Goal: Information Seeking & Learning: Learn about a topic

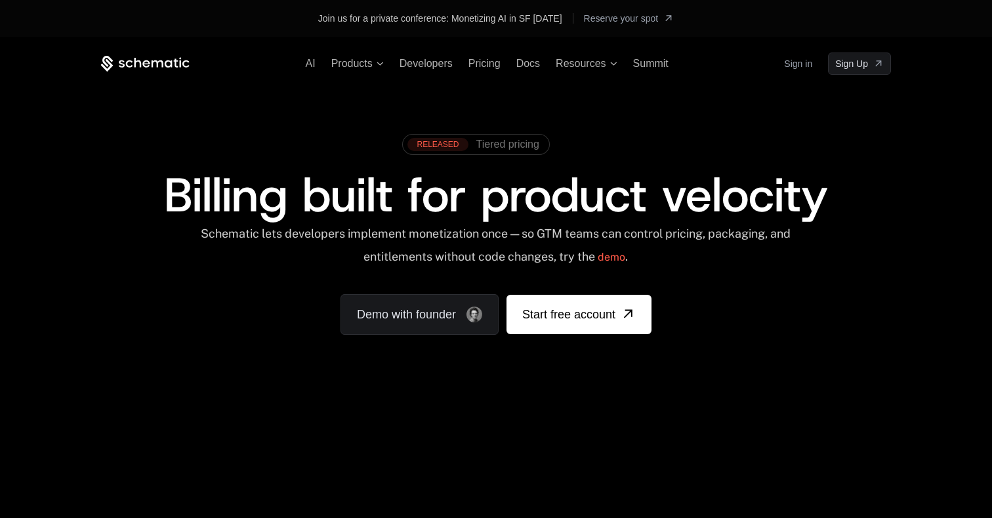
click at [514, 213] on span "Billing built for product velocity" at bounding box center [496, 194] width 664 height 63
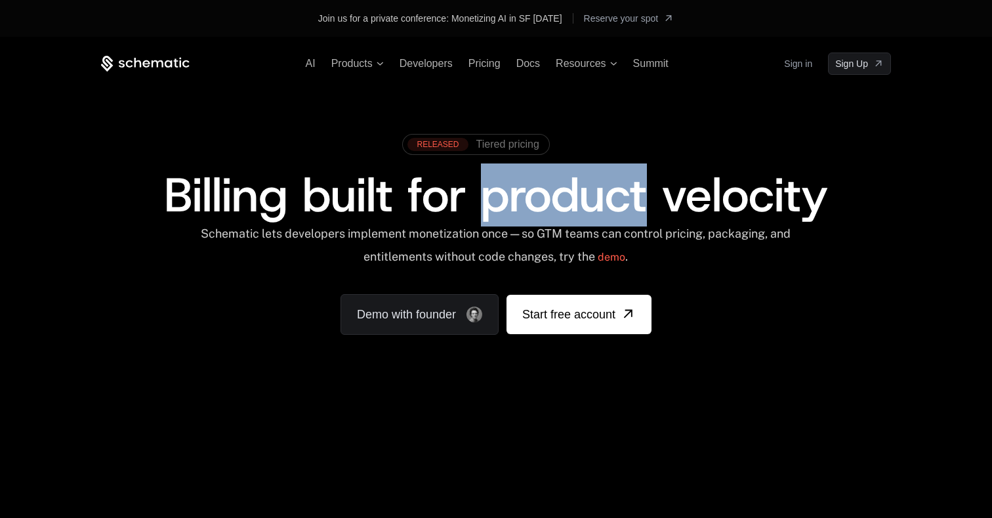
click at [514, 213] on span "Billing built for product velocity" at bounding box center [496, 194] width 664 height 63
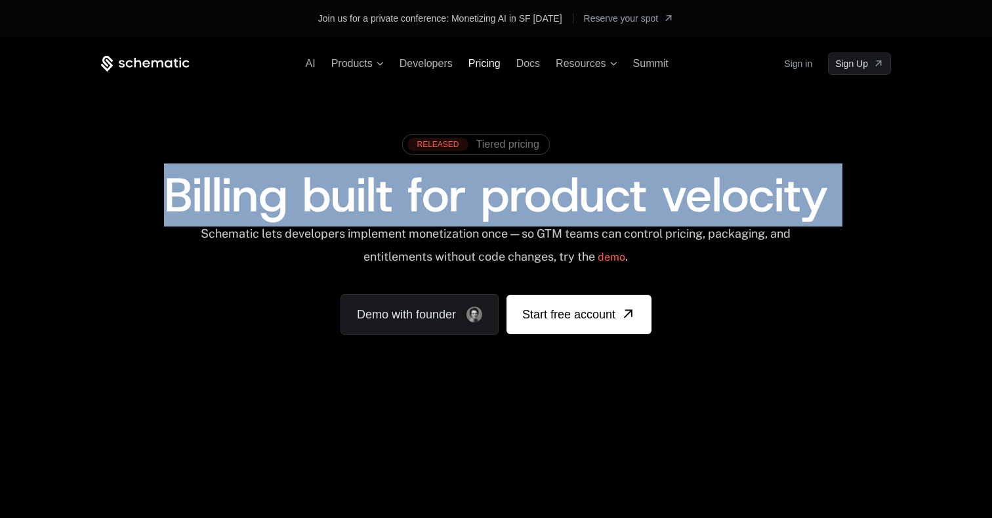
click at [481, 66] on span "Pricing" at bounding box center [485, 63] width 32 height 11
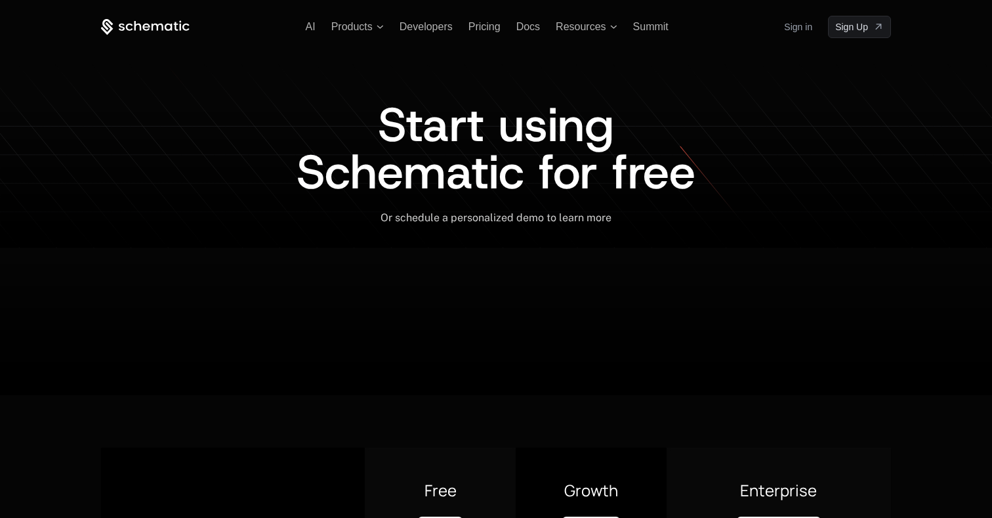
click at [394, 182] on span "Start using Schematic for free" at bounding box center [496, 148] width 399 height 110
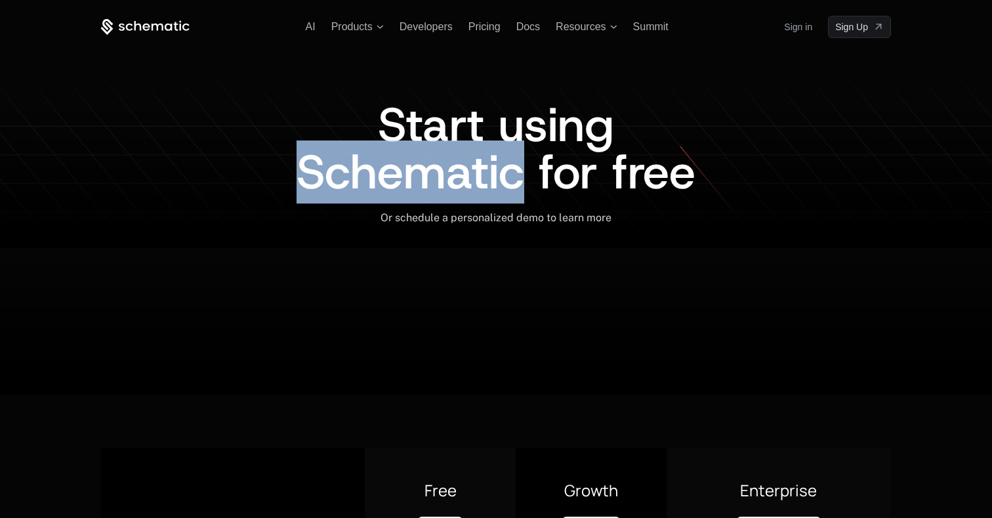
click at [394, 182] on span "Start using Schematic for free" at bounding box center [496, 148] width 399 height 110
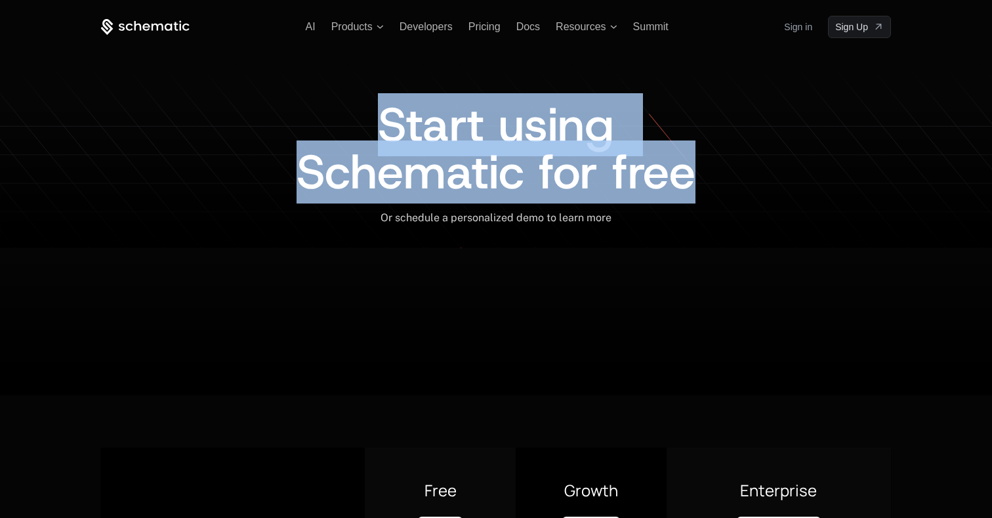
click at [394, 182] on span "Start using Schematic for free" at bounding box center [496, 148] width 399 height 110
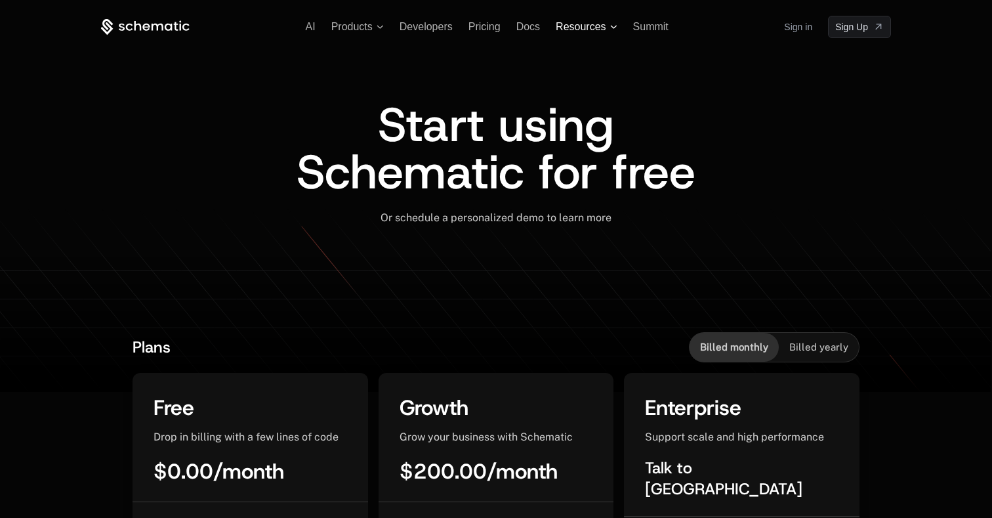
click at [606, 24] on span "Resources" at bounding box center [586, 27] width 61 height 12
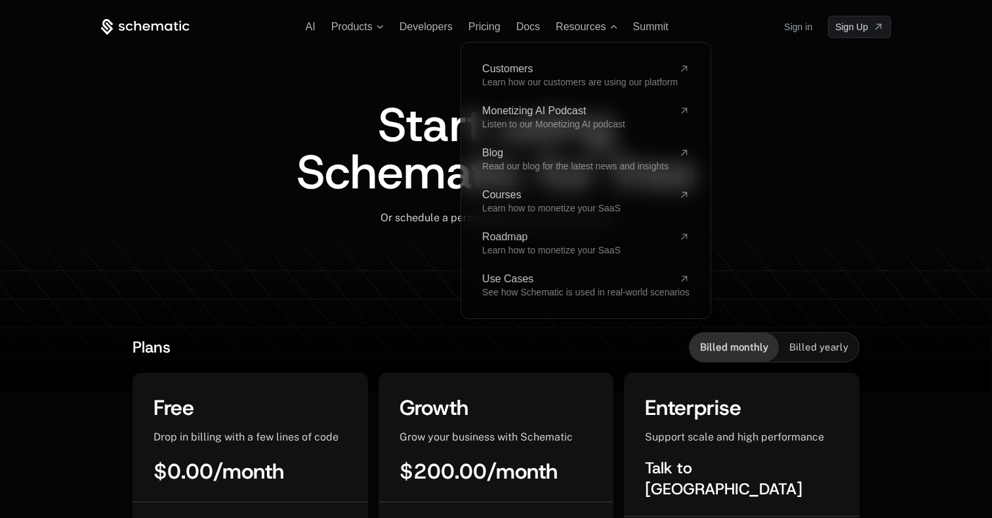
click at [827, 219] on div "Or schedule a personalized demo to learn more ﻿" at bounding box center [496, 217] width 790 height 13
click at [116, 26] on icon at bounding box center [145, 27] width 89 height 16
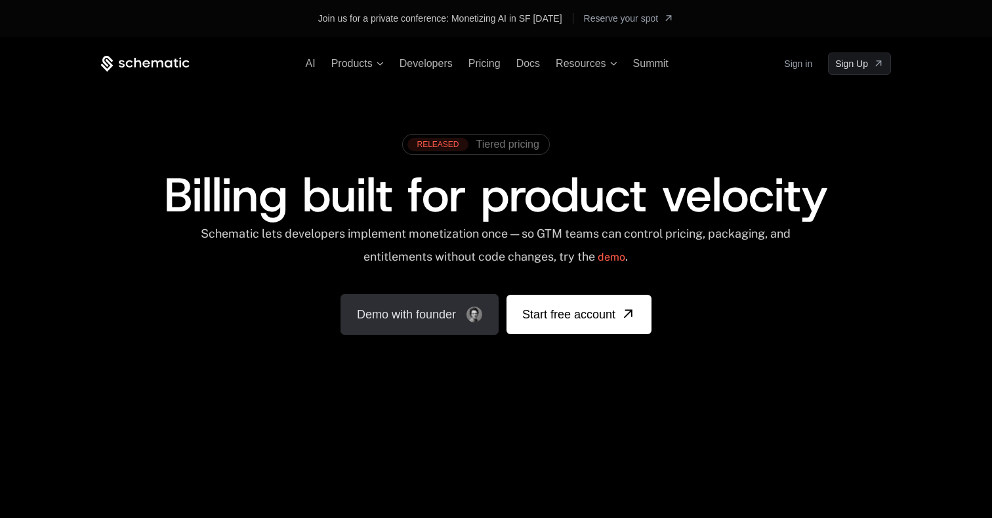
click at [402, 307] on link "Demo with founder" at bounding box center [420, 314] width 158 height 41
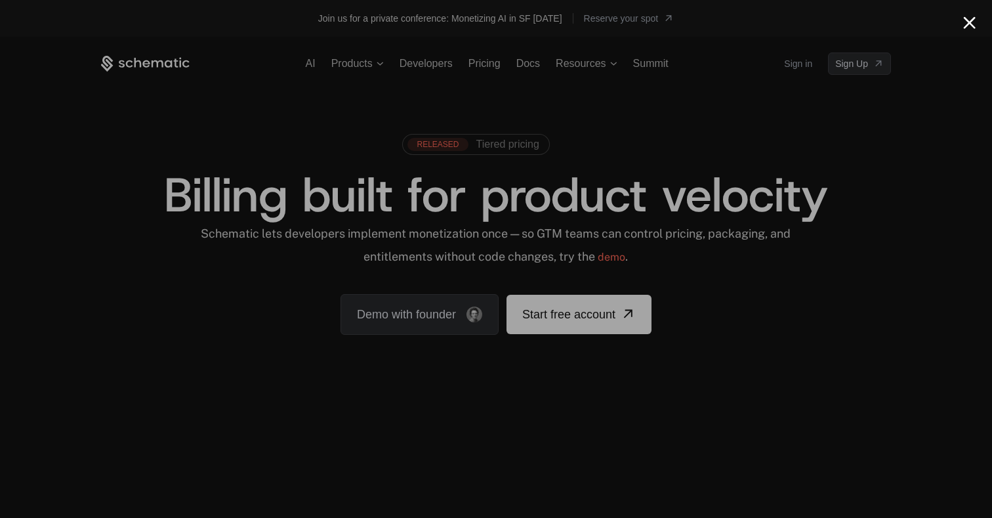
click at [826, 151] on div at bounding box center [496, 259] width 992 height 518
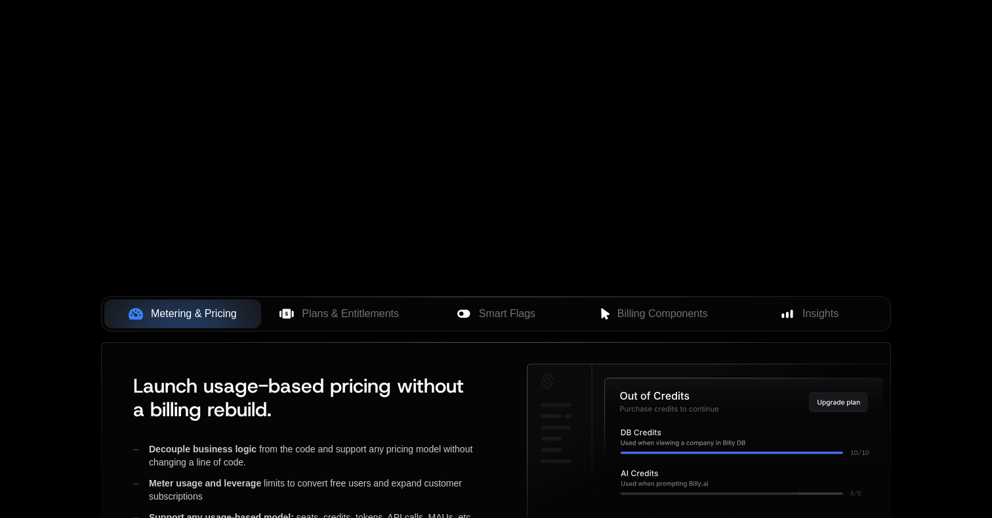
scroll to position [478, 0]
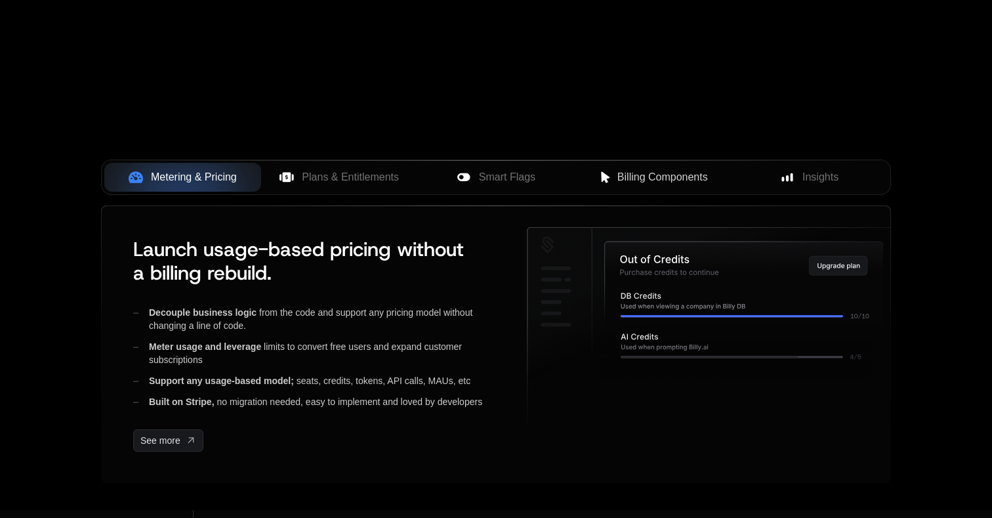
click at [671, 175] on span "Billing Components" at bounding box center [663, 177] width 91 height 16
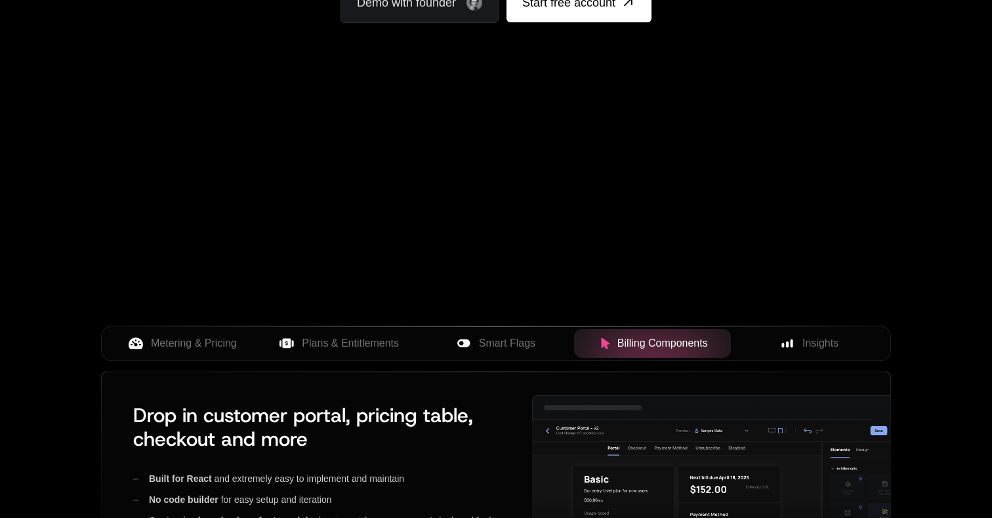
scroll to position [0, 0]
